Goal: Check status: Check status

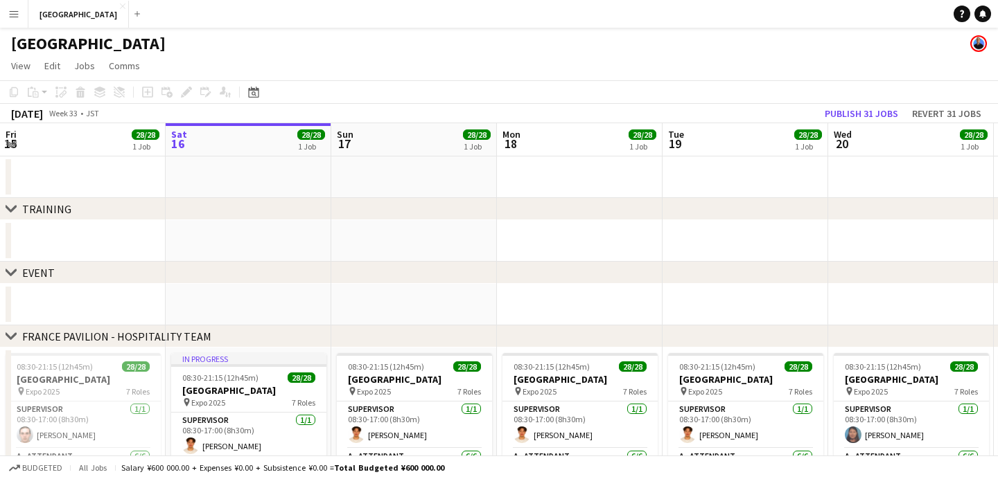
click at [19, 15] on app-icon "Menu" at bounding box center [13, 13] width 11 height 11
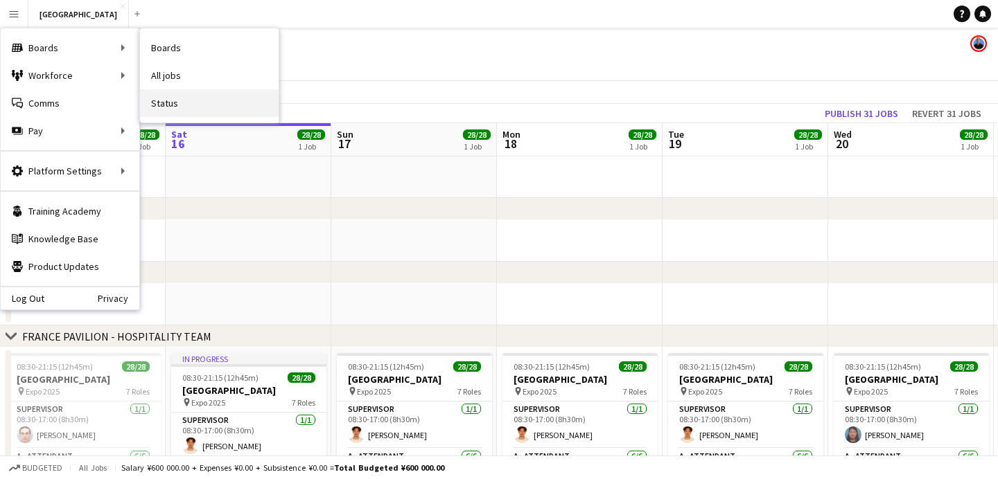
click at [180, 105] on link "Status" at bounding box center [209, 103] width 139 height 28
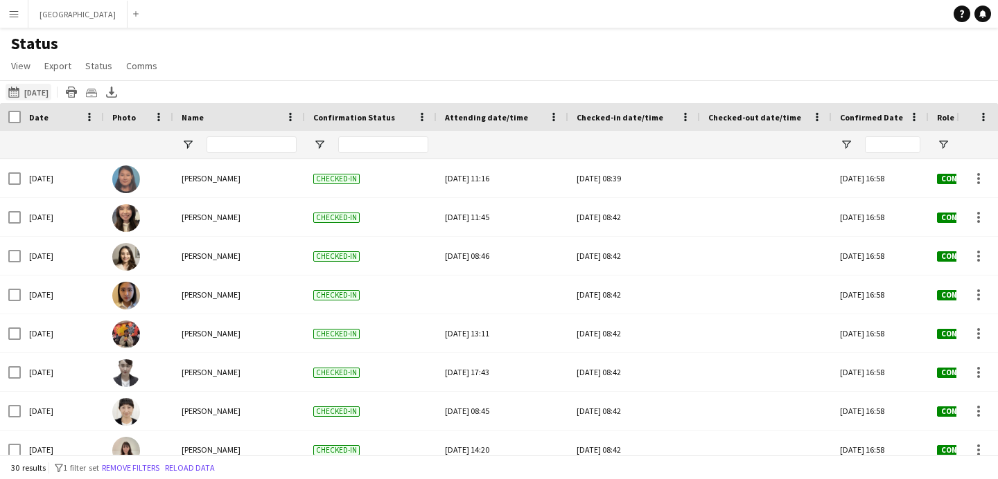
click at [48, 91] on button "[DATE] to [DATE] [DATE]" at bounding box center [29, 92] width 46 height 17
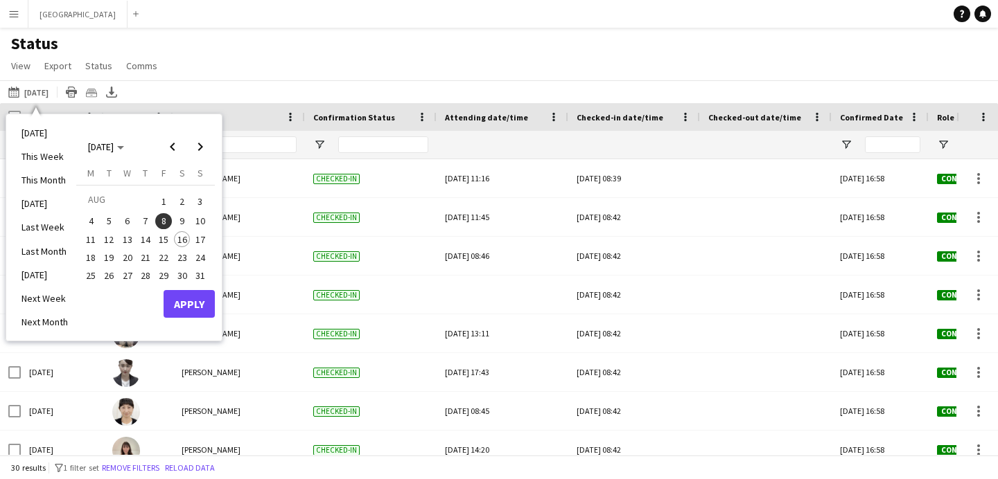
click at [166, 200] on span "1" at bounding box center [163, 201] width 17 height 19
click at [168, 237] on span "15" at bounding box center [163, 239] width 17 height 17
click at [167, 238] on span "15" at bounding box center [163, 239] width 17 height 17
click at [161, 196] on span "1" at bounding box center [163, 201] width 17 height 19
click at [181, 200] on span "2" at bounding box center [182, 201] width 17 height 19
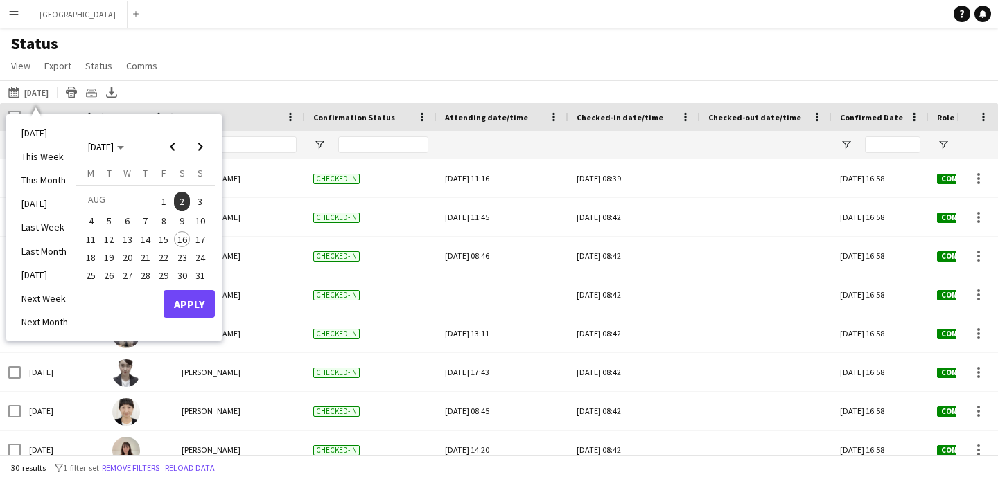
click at [168, 197] on span "1" at bounding box center [163, 201] width 17 height 19
click at [162, 236] on span "15" at bounding box center [163, 239] width 17 height 17
click at [149, 238] on span "14" at bounding box center [145, 239] width 17 height 17
click at [128, 239] on span "13" at bounding box center [127, 239] width 17 height 17
click at [167, 202] on span "1" at bounding box center [163, 201] width 17 height 19
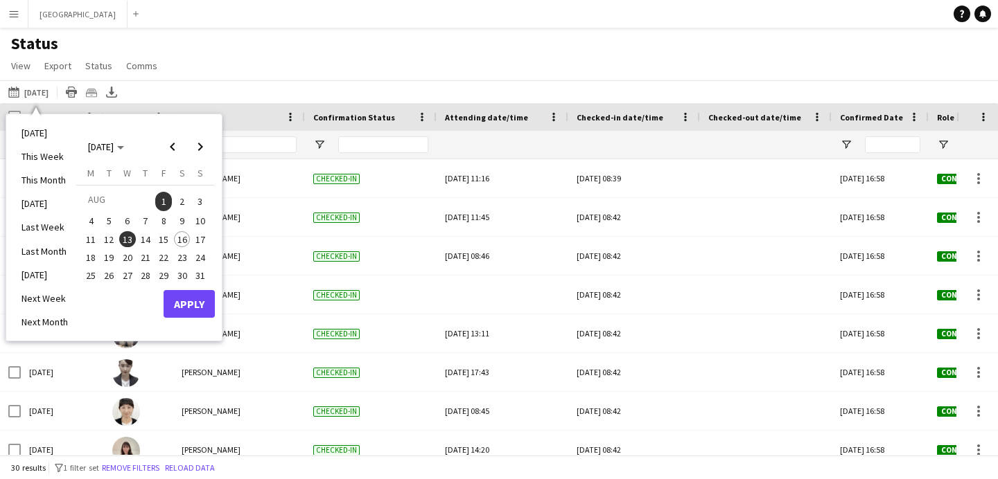
click at [168, 236] on span "15" at bounding box center [163, 239] width 17 height 17
click at [282, 62] on div "Status View Views Default view New of [GEOGRAPHIC_DATA] view 2025 Morning [GEOG…" at bounding box center [499, 56] width 998 height 47
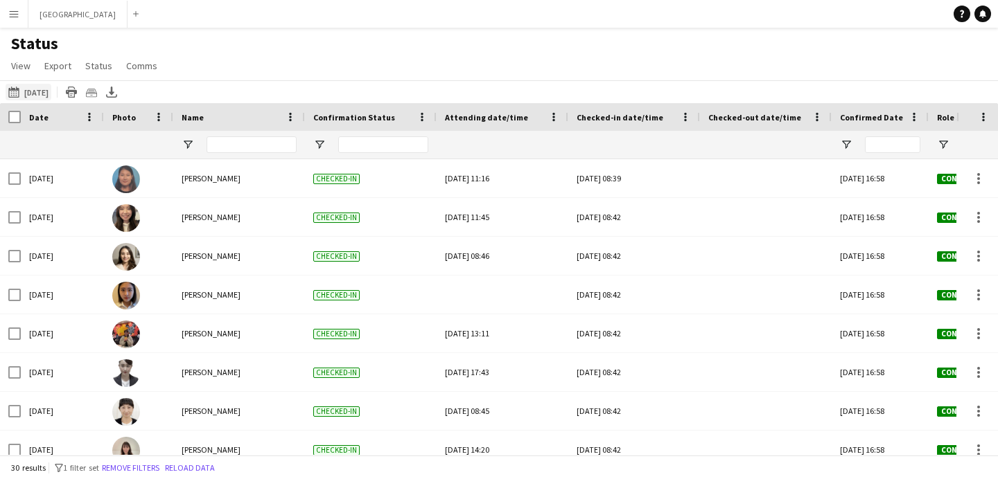
click at [51, 87] on button "[DATE] to [DATE] [DATE]" at bounding box center [29, 92] width 46 height 17
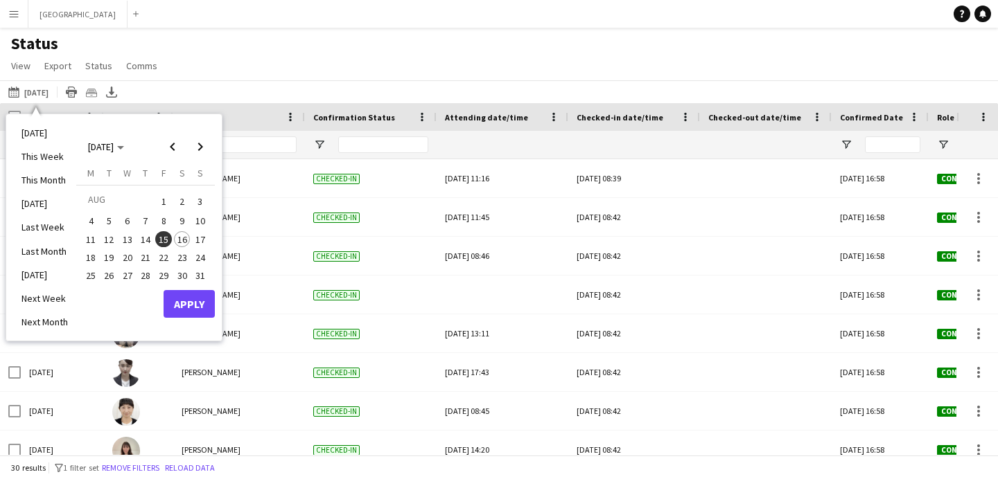
click at [165, 203] on span "1" at bounding box center [163, 201] width 17 height 19
click at [163, 203] on span "1" at bounding box center [163, 201] width 17 height 19
click at [164, 234] on span "15" at bounding box center [163, 239] width 17 height 17
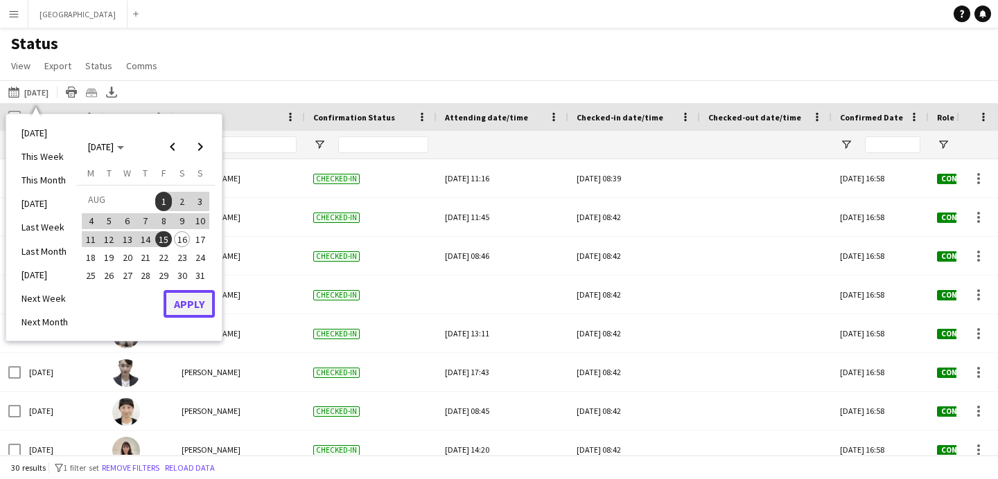
click at [198, 299] on button "Apply" at bounding box center [189, 304] width 51 height 28
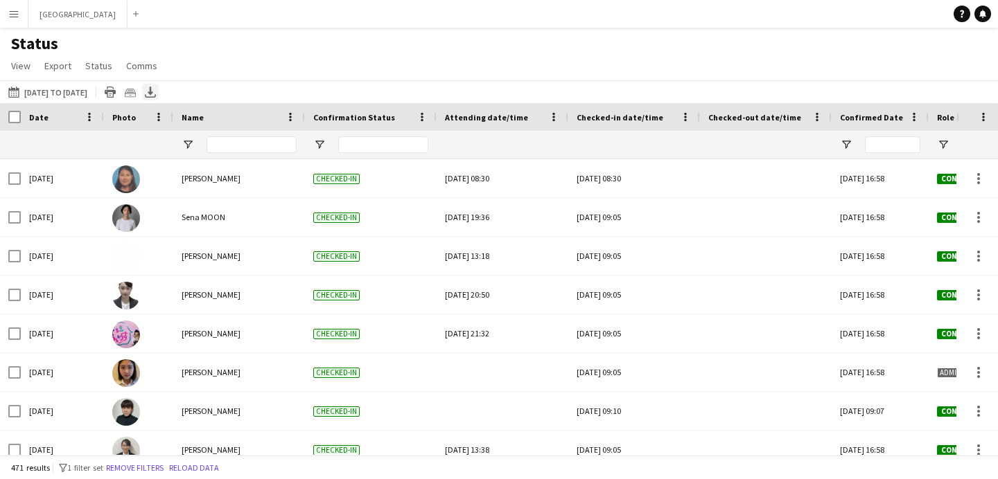
click at [153, 93] on icon at bounding box center [151, 91] width 6 height 8
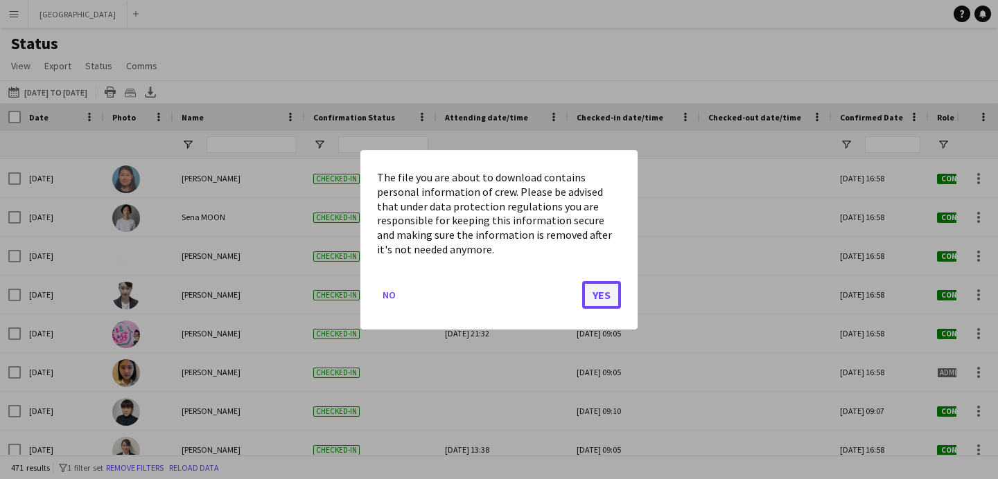
click at [599, 290] on button "Yes" at bounding box center [601, 295] width 39 height 28
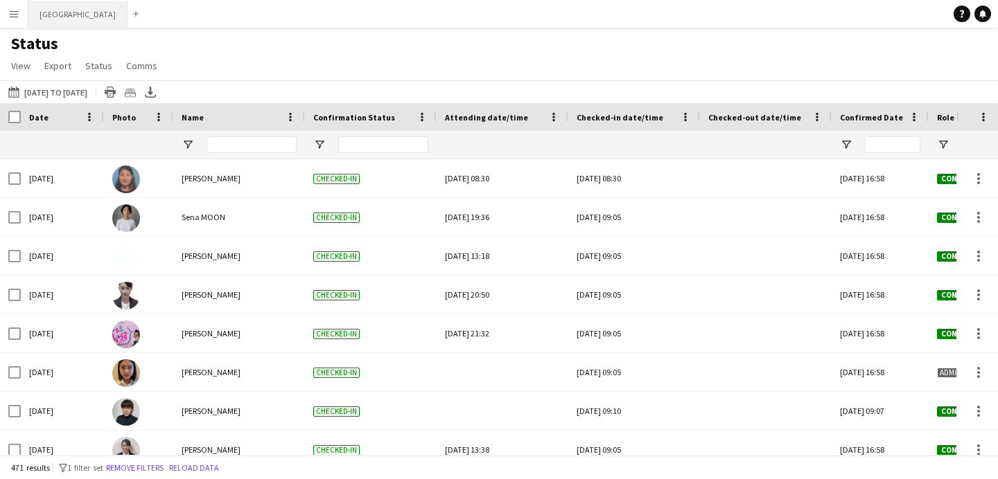
click at [82, 15] on button "[GEOGRAPHIC_DATA] Close" at bounding box center [77, 14] width 99 height 27
